Goal: Find specific page/section: Find specific page/section

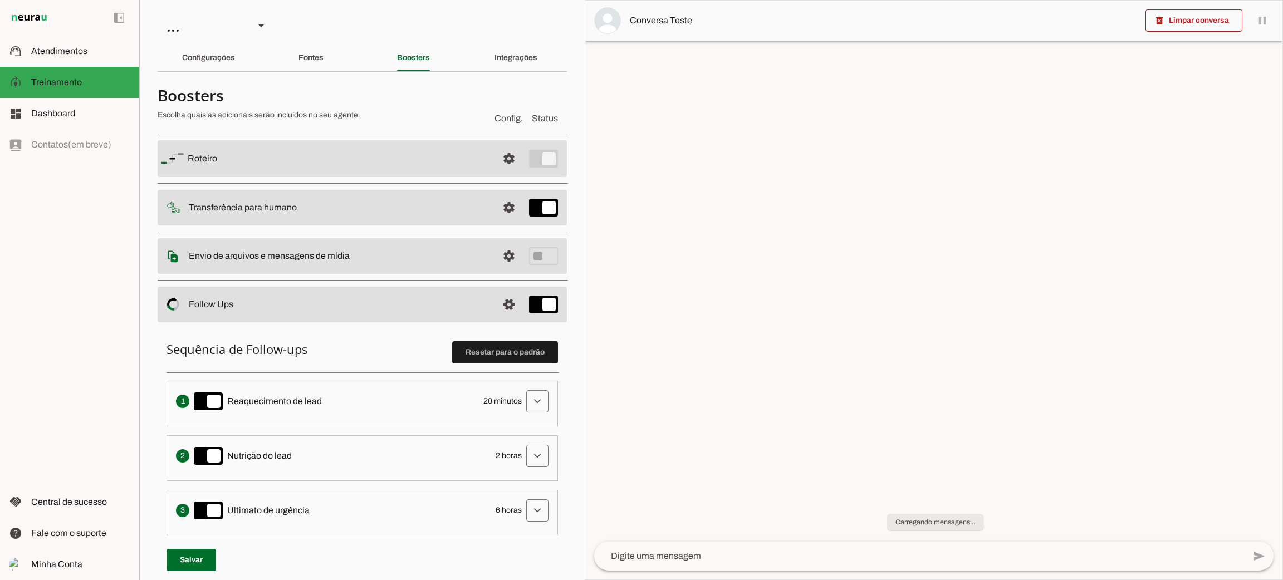
click at [46, 26] on md-item "left_panel_open left_panel_close" at bounding box center [69, 18] width 139 height 36
click at [42, 18] on img at bounding box center [29, 17] width 41 height 13
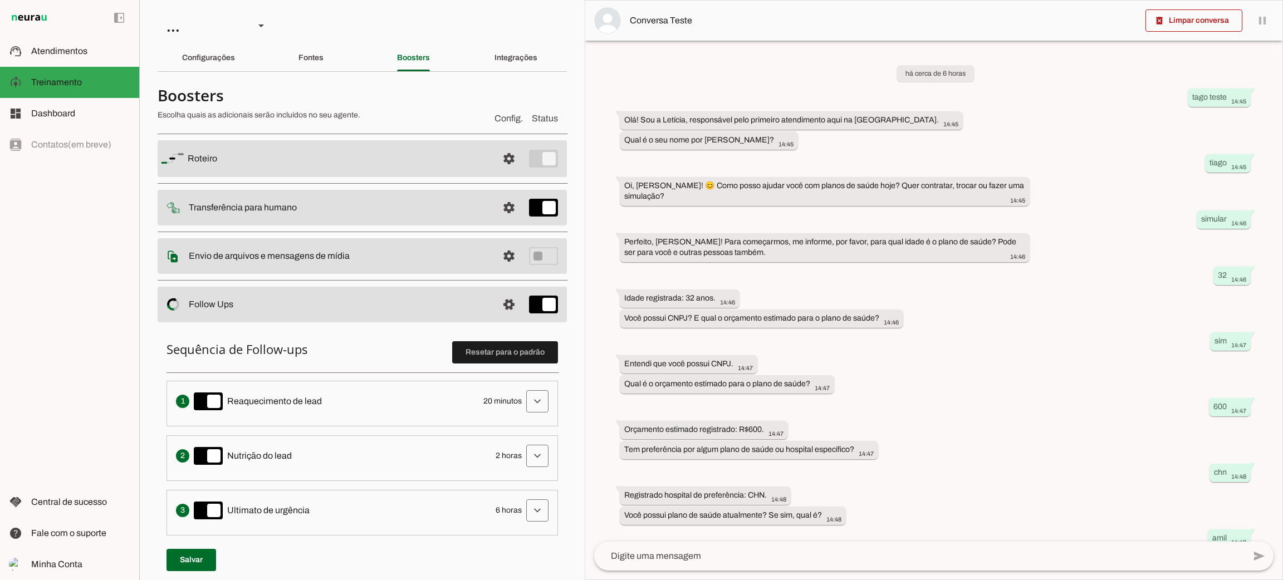
scroll to position [179, 0]
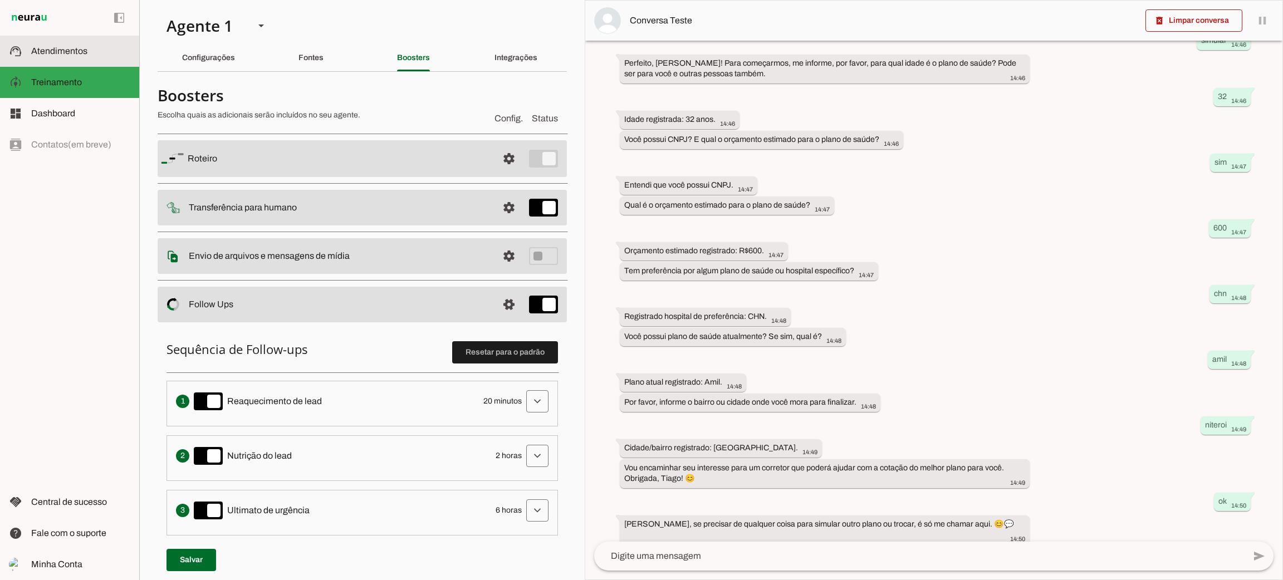
click at [75, 55] on span "Atendimentos" at bounding box center [59, 50] width 56 height 9
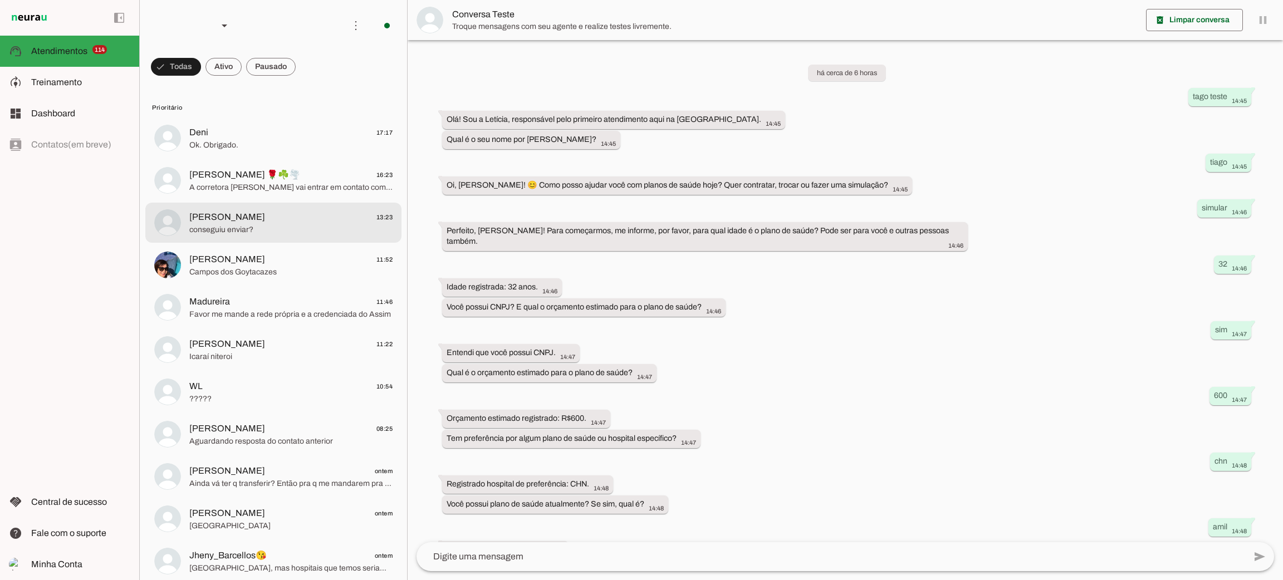
scroll to position [145, 0]
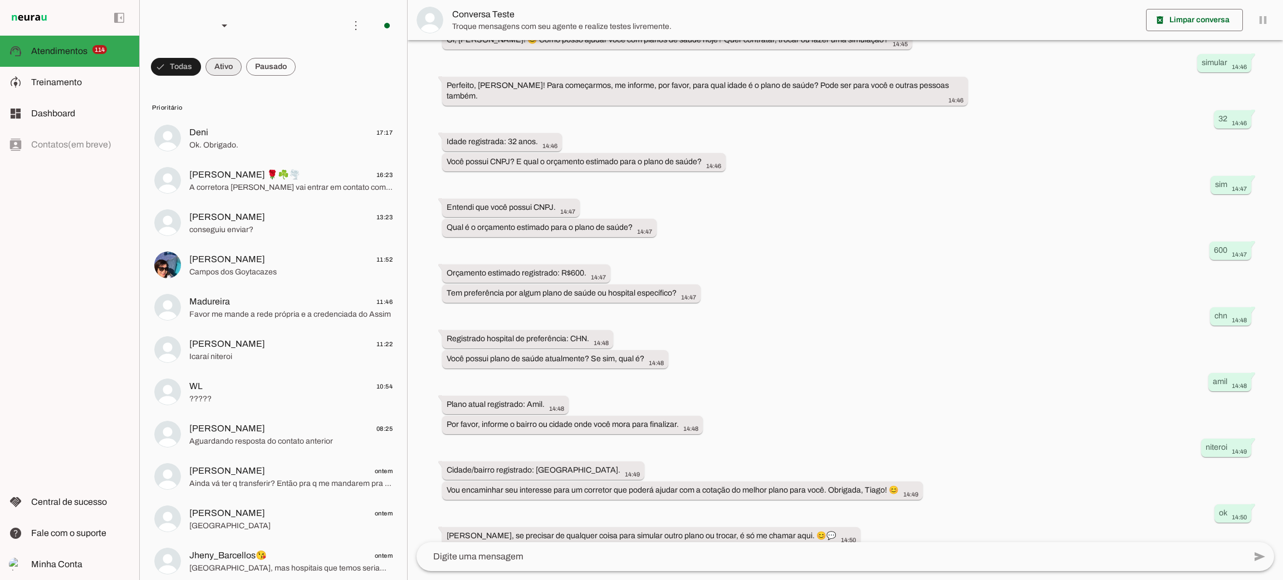
click at [220, 74] on span at bounding box center [224, 66] width 36 height 27
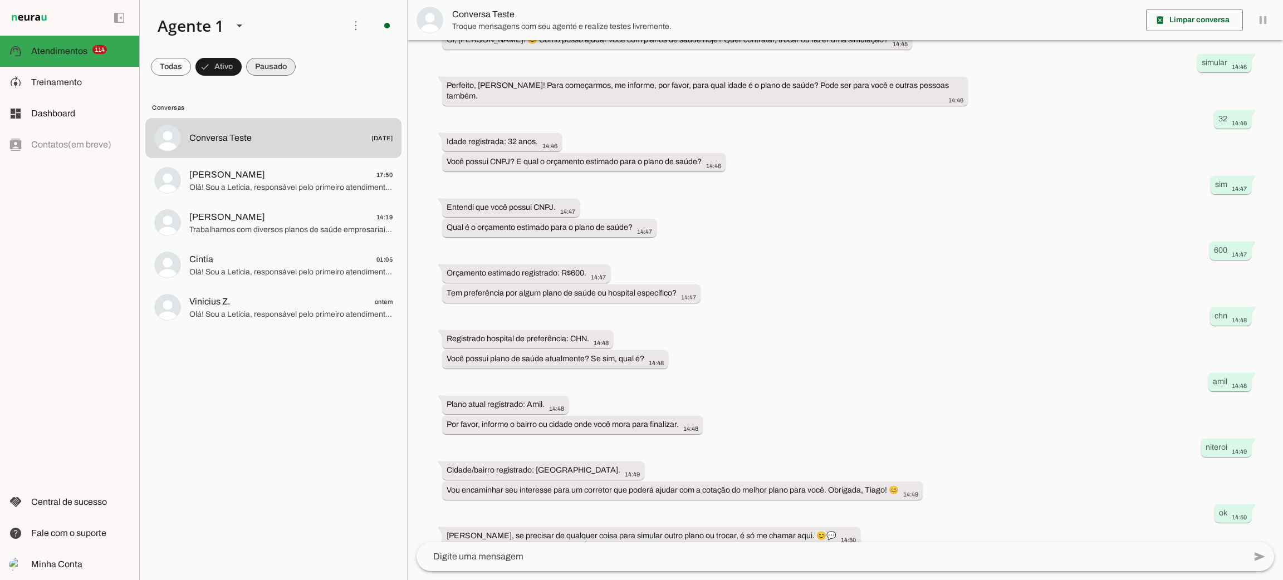
click at [276, 66] on span at bounding box center [271, 66] width 50 height 27
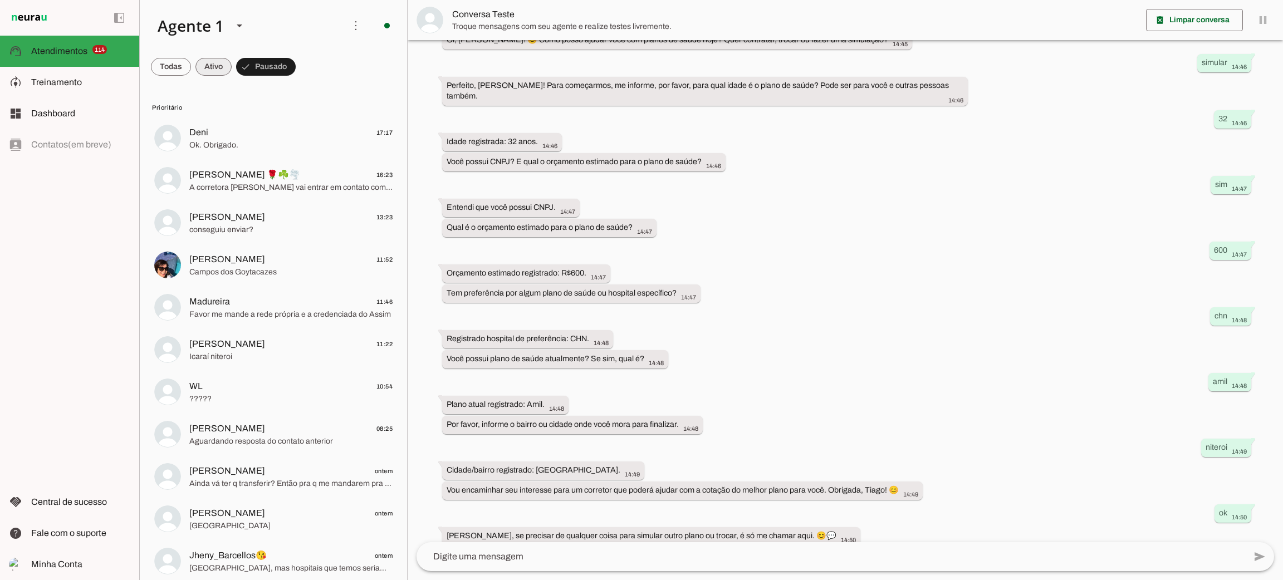
click at [223, 63] on span at bounding box center [213, 66] width 36 height 27
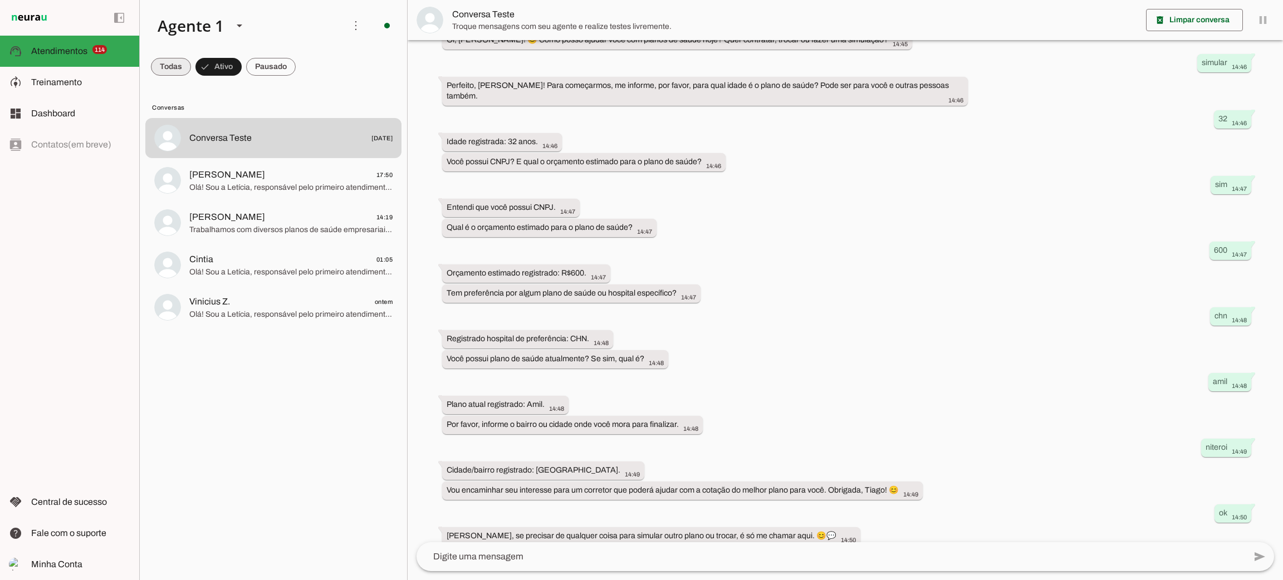
click at [160, 69] on span at bounding box center [171, 66] width 40 height 27
